Goal: Check status: Check status

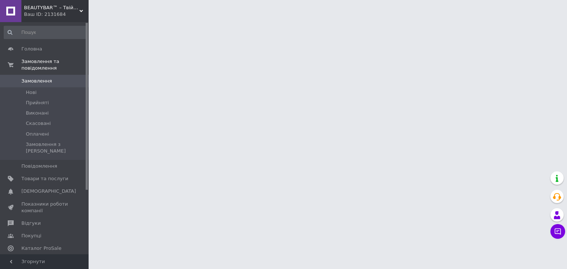
click at [51, 78] on span "Замовлення" at bounding box center [44, 81] width 47 height 7
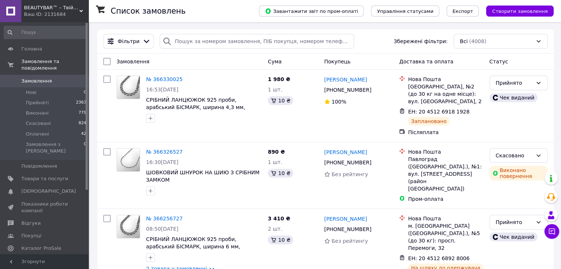
click at [61, 78] on span "Замовлення" at bounding box center [44, 81] width 47 height 7
click at [63, 75] on link "Замовлення 0" at bounding box center [45, 81] width 91 height 13
click at [155, 80] on link "№ 366330025" at bounding box center [164, 79] width 37 height 6
